Goal: Information Seeking & Learning: Learn about a topic

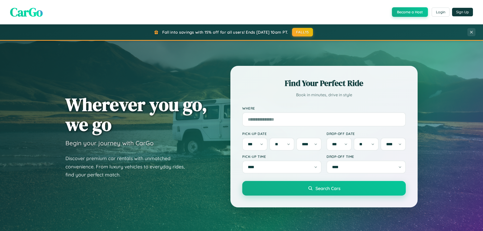
select select "*"
select select "**"
select select "****"
select select "*"
select select "**"
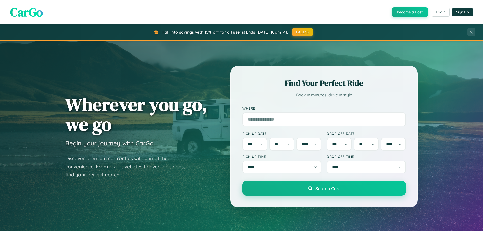
select select "****"
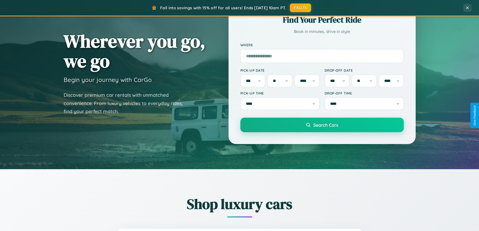
scroll to position [217, 0]
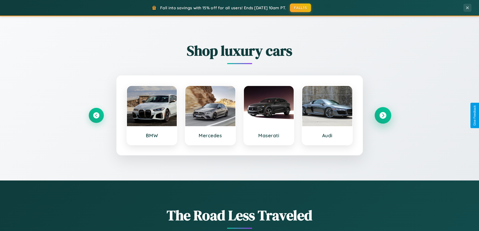
click at [382, 115] on icon at bounding box center [382, 115] width 7 height 7
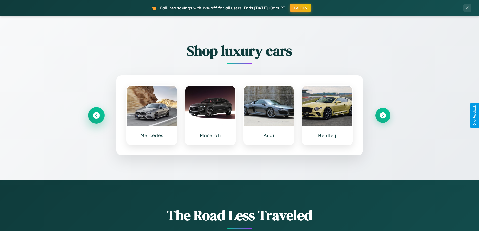
click at [96, 115] on icon at bounding box center [96, 115] width 7 height 7
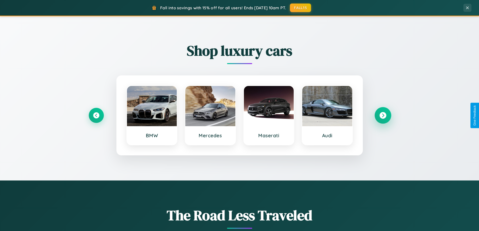
click at [382, 115] on icon at bounding box center [382, 115] width 7 height 7
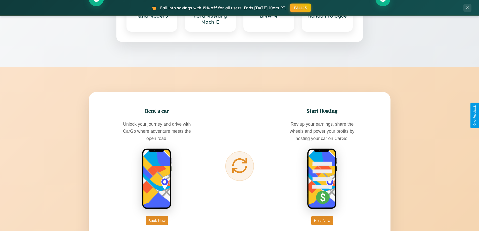
scroll to position [813, 0]
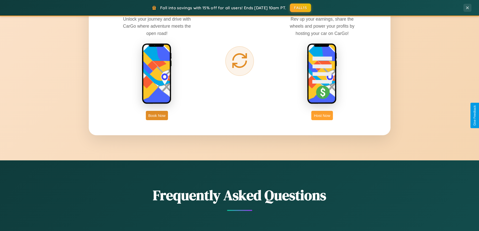
click at [322, 115] on button "Host Now" at bounding box center [321, 115] width 21 height 9
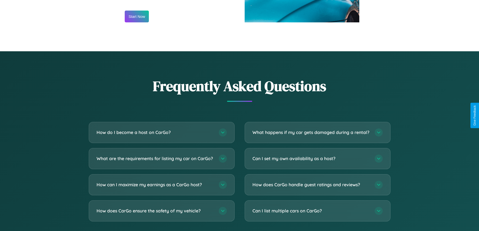
scroll to position [679, 0]
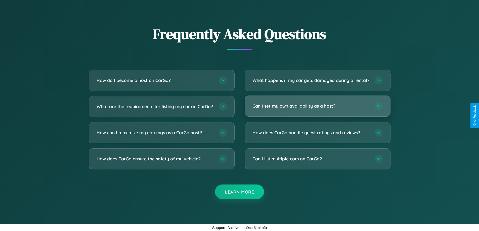
click at [317, 106] on h3 "Can I set my own availability as a host?" at bounding box center [310, 106] width 117 height 6
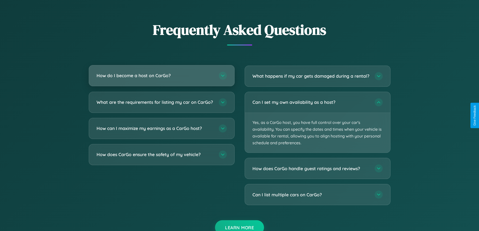
click at [161, 75] on h3 "How do I become a host on CarGo?" at bounding box center [155, 75] width 117 height 6
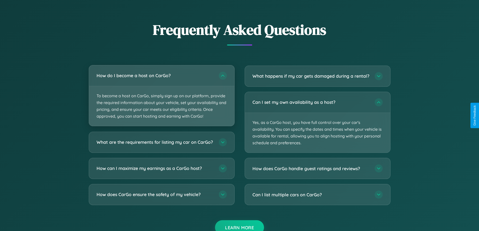
click at [161, 95] on p "To become a host on CarGo, simply sign up on our platform, provide the required…" at bounding box center [161, 106] width 145 height 40
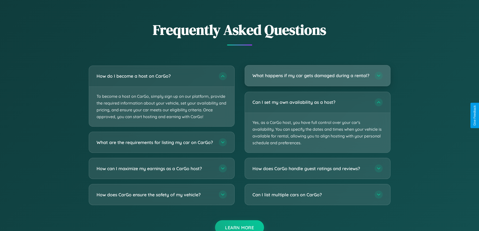
click at [317, 78] on h3 "What happens if my car gets damaged during a rental?" at bounding box center [310, 75] width 117 height 6
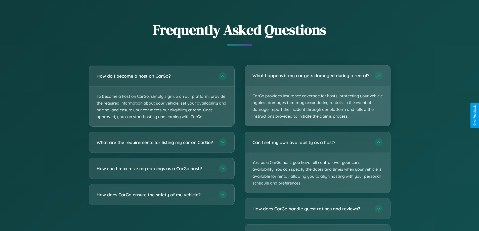
click at [317, 98] on p "CarGo provides insurance coverage for hosts, protecting your vehicle against da…" at bounding box center [317, 106] width 145 height 40
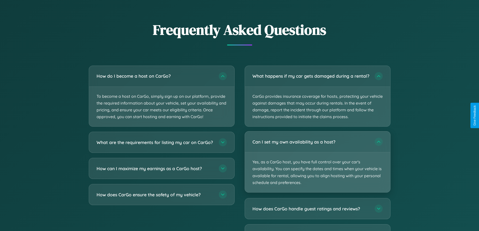
click at [317, 167] on p "Yes, as a CarGo host, you have full control over your car's availability. You c…" at bounding box center [317, 172] width 145 height 40
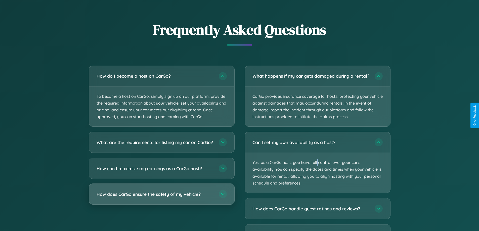
click at [161, 197] on h3 "How does CarGo ensure the safety of my vehicle?" at bounding box center [155, 194] width 117 height 6
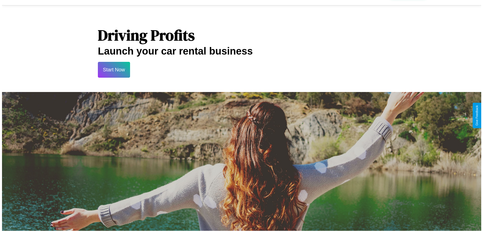
scroll to position [0, 0]
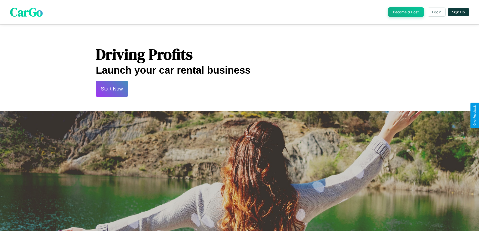
click at [112, 89] on button "Start Now" at bounding box center [112, 89] width 32 height 16
